Goal: Task Accomplishment & Management: Complete application form

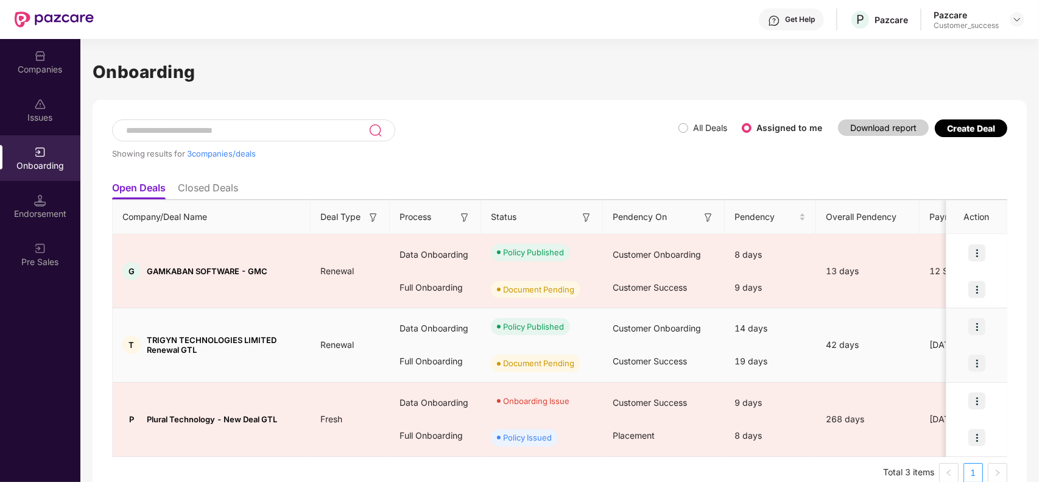
click at [978, 332] on img at bounding box center [977, 326] width 17 height 17
click at [1001, 350] on div at bounding box center [977, 363] width 61 height 37
click at [979, 360] on img at bounding box center [977, 363] width 17 height 17
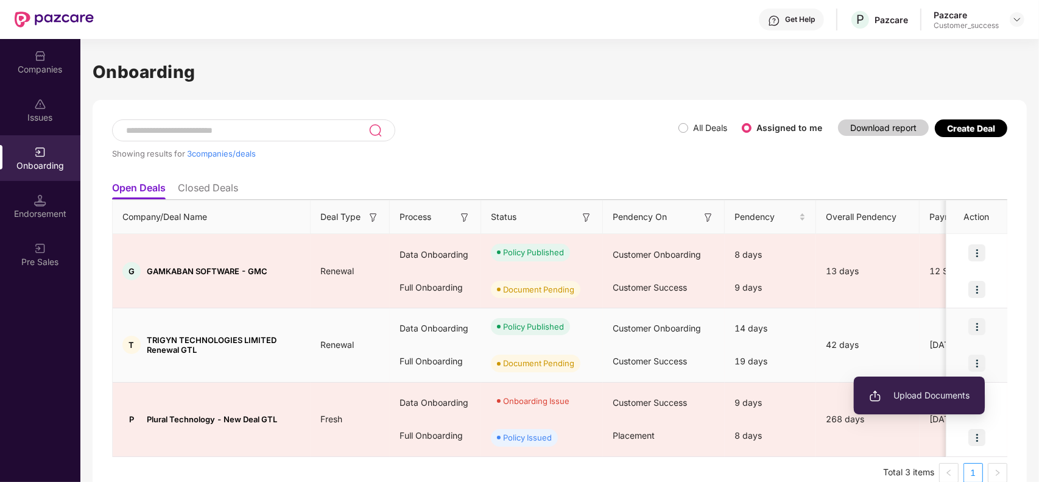
click at [891, 396] on span "Upload Documents" at bounding box center [919, 395] width 101 height 13
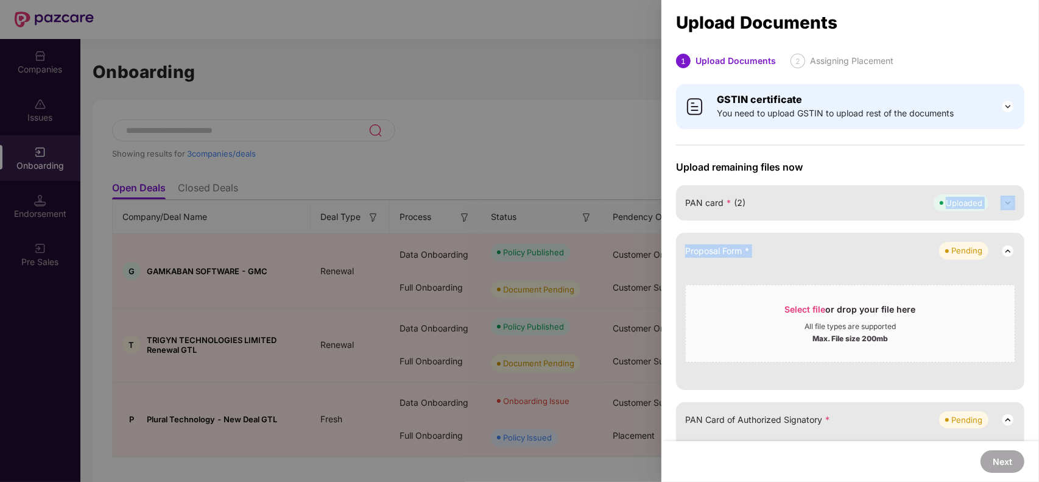
click at [1037, 227] on div "GSTIN certificate You need to upload GSTIN to upload rest of the documents Uplo…" at bounding box center [851, 490] width 378 height 827
click at [1036, 233] on div "GSTIN certificate You need to upload GSTIN to upload rest of the documents Uplo…" at bounding box center [851, 490] width 378 height 827
